Goal: Transaction & Acquisition: Purchase product/service

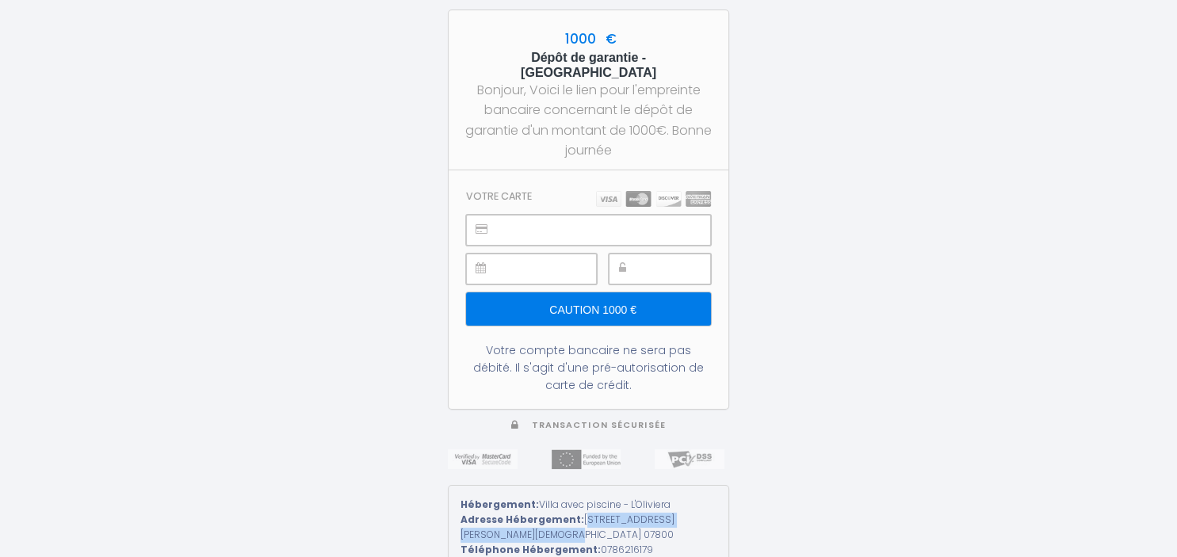
drag, startPoint x: 575, startPoint y: 512, endPoint x: 500, endPoint y: 525, distance: 76.3
click at [500, 525] on div "Adresse Hébergement: 7 impasse du Colonel Arnaud Beltrame Charmes-sur-Rhône Fra…" at bounding box center [588, 528] width 256 height 30
copy div "7 impasse du Colonel Arnaud Beltrame"
click at [537, 307] on input "Caution 1000 €" at bounding box center [588, 308] width 245 height 33
click at [621, 304] on input "Caution 1000 €" at bounding box center [588, 308] width 245 height 33
